Goal: Task Accomplishment & Management: Use online tool/utility

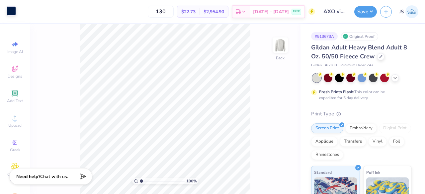
click at [7, 7] on div at bounding box center [11, 10] width 9 height 9
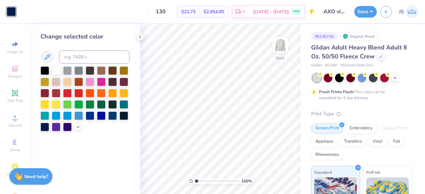
click at [62, 92] on div at bounding box center [85, 98] width 89 height 65
click at [57, 93] on div at bounding box center [56, 92] width 9 height 9
click at [65, 94] on div at bounding box center [67, 92] width 9 height 9
click at [43, 92] on div at bounding box center [45, 92] width 9 height 9
click at [365, 15] on button "Save" at bounding box center [366, 11] width 23 height 12
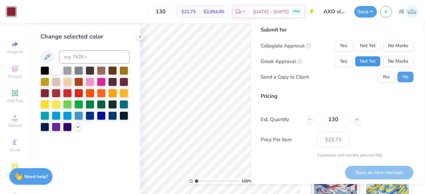
click at [371, 58] on button "Not Yet" at bounding box center [368, 61] width 26 height 11
click at [391, 39] on div "Submit for Collegiate Approval Yes Not Yet No Marks Greek Approval Yes Not Yet …" at bounding box center [337, 56] width 153 height 61
click at [392, 42] on button "No Marks" at bounding box center [399, 46] width 30 height 11
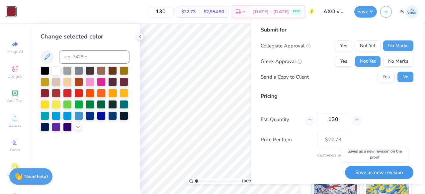
click at [356, 172] on button "Save as new revision" at bounding box center [379, 173] width 68 height 14
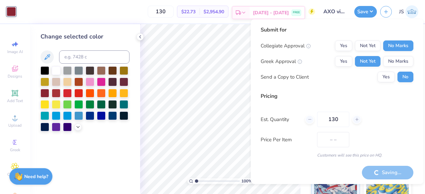
type input "$22.73"
